Goal: Transaction & Acquisition: Obtain resource

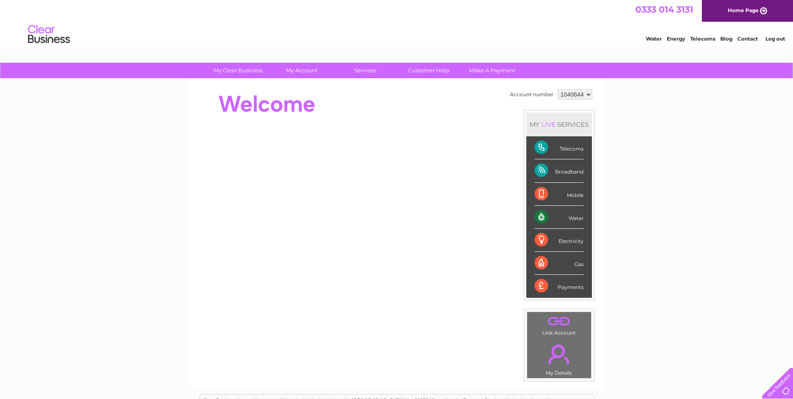
click at [691, 295] on div "My Clear Business Login Details My Details My Preferences Link Account My Accou…" at bounding box center [396, 298] width 793 height 470
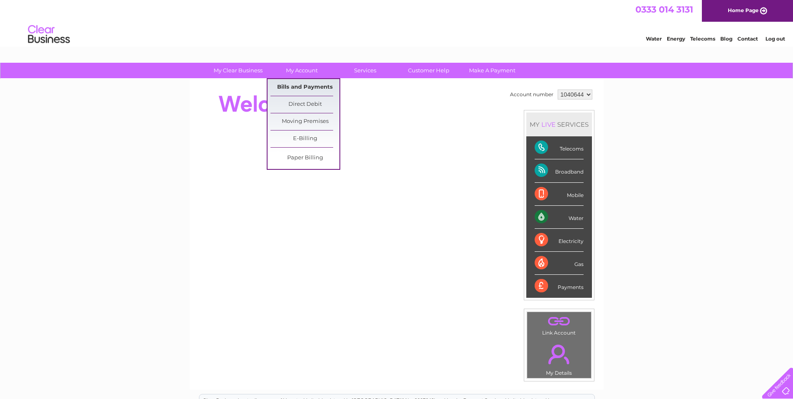
click at [312, 87] on link "Bills and Payments" at bounding box center [304, 87] width 69 height 17
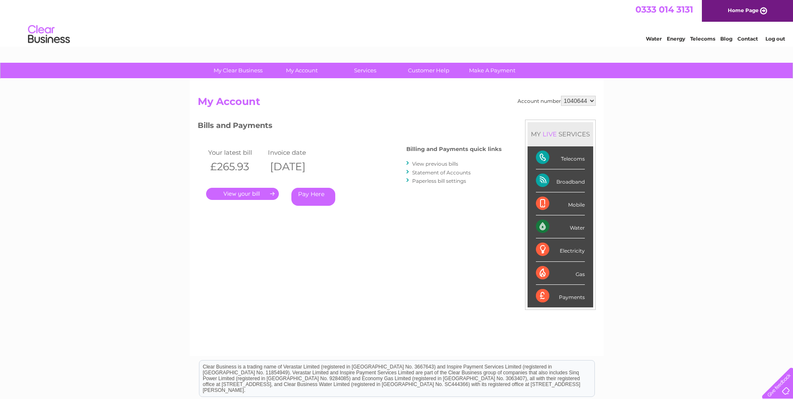
click at [248, 191] on link "." at bounding box center [242, 194] width 73 height 12
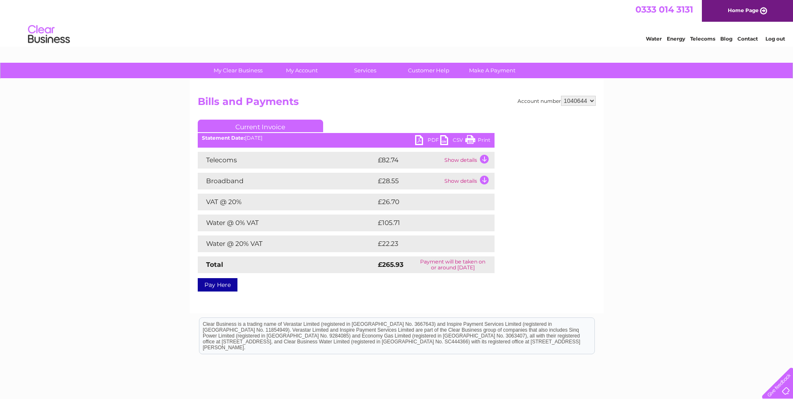
click at [430, 140] on link "PDF" at bounding box center [427, 141] width 25 height 12
click at [682, 182] on div "My Clear Business Login Details My Details My Preferences Link Account My Accou…" at bounding box center [396, 259] width 793 height 393
click at [560, 17] on div "0333 014 3131 Home Page" at bounding box center [396, 11] width 793 height 22
click at [428, 137] on link "PDF" at bounding box center [427, 141] width 25 height 12
click at [581, 270] on div "Account number 1040644 Bills and Payments Current Invoice PDF CSV Print" at bounding box center [397, 192] width 398 height 193
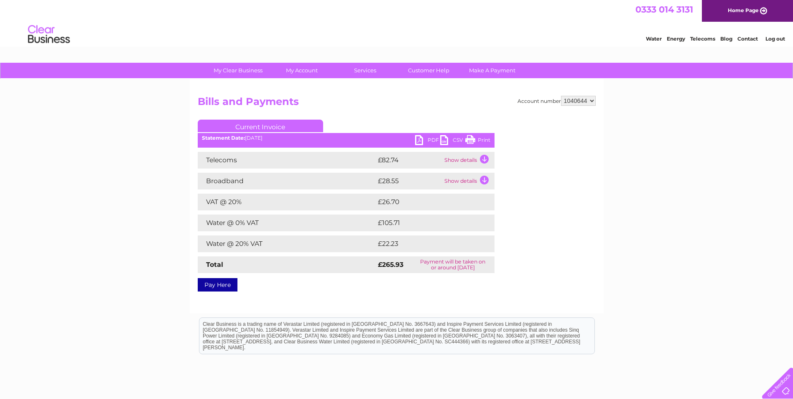
click at [426, 137] on link "PDF" at bounding box center [427, 141] width 25 height 12
click at [611, 270] on div "My Clear Business Login Details My Details My Preferences Link Account My Accou…" at bounding box center [396, 259] width 793 height 393
click at [122, 159] on div "My Clear Business Login Details My Details My Preferences Link Account My Accou…" at bounding box center [396, 259] width 793 height 393
